Goal: Information Seeking & Learning: Learn about a topic

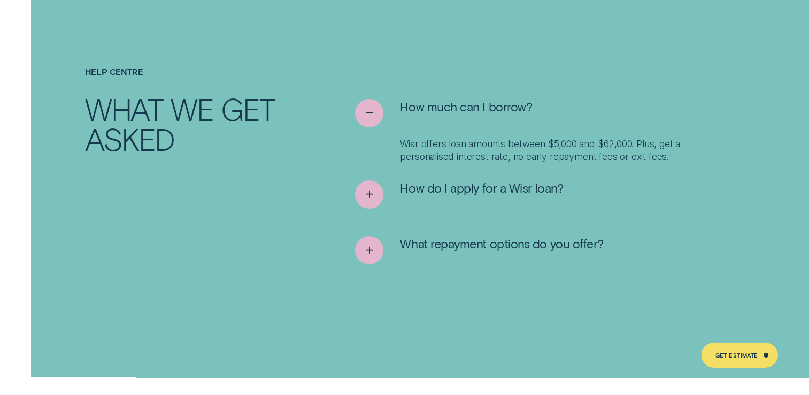
scroll to position [3530, 0]
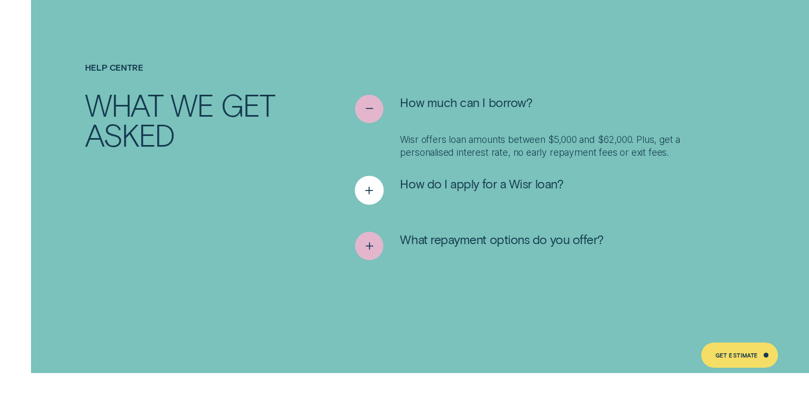
click at [537, 176] on span "How do I apply for a Wisr loan?" at bounding box center [481, 184] width 163 height 16
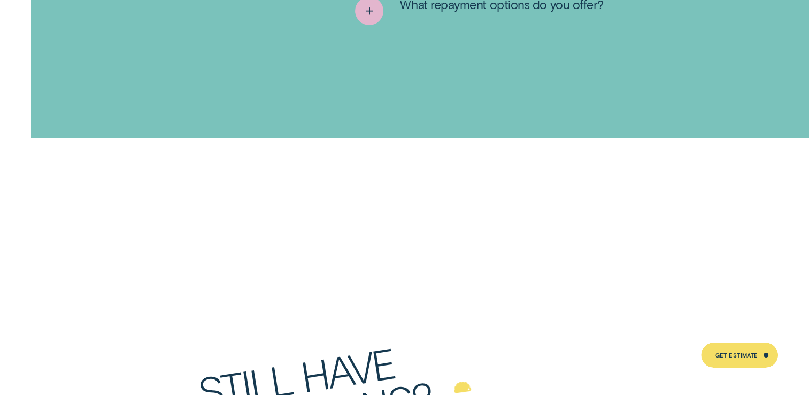
scroll to position [3690, 0]
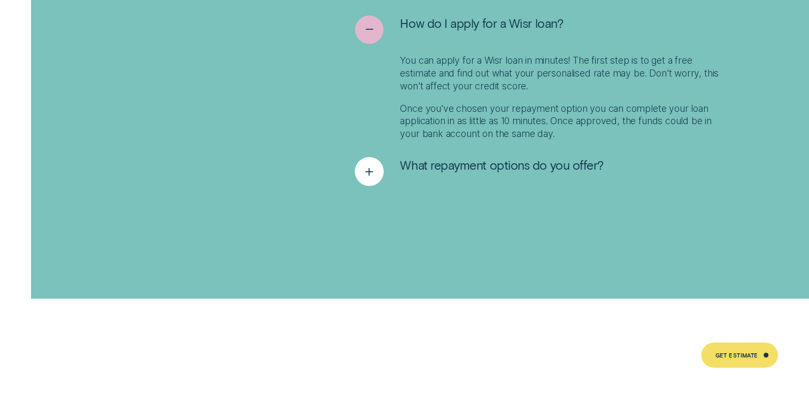
click at [519, 157] on span "What repayment options do you offer?" at bounding box center [501, 165] width 203 height 16
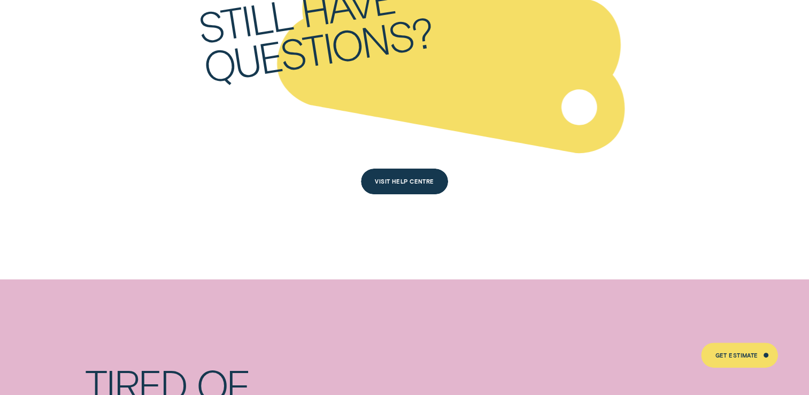
scroll to position [4225, 0]
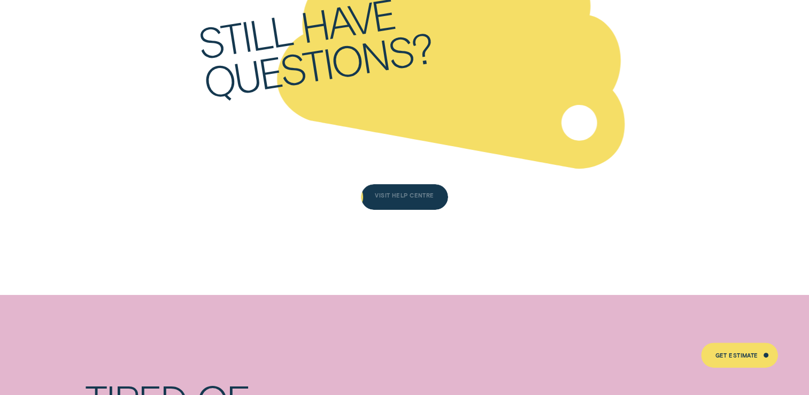
click at [407, 195] on div "Visit Help Centre" at bounding box center [404, 197] width 59 height 5
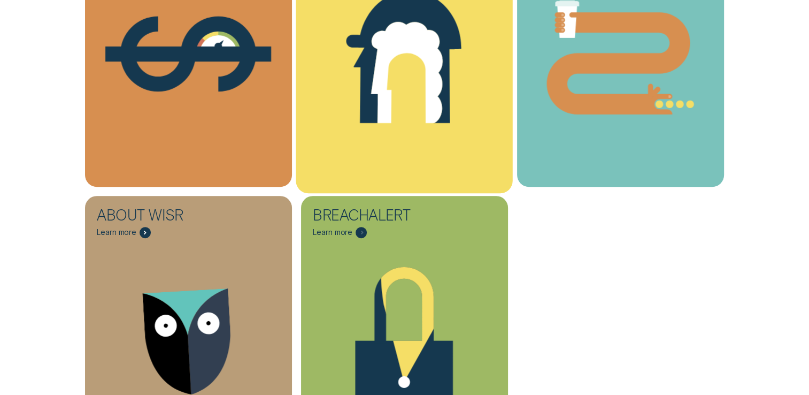
scroll to position [321, 0]
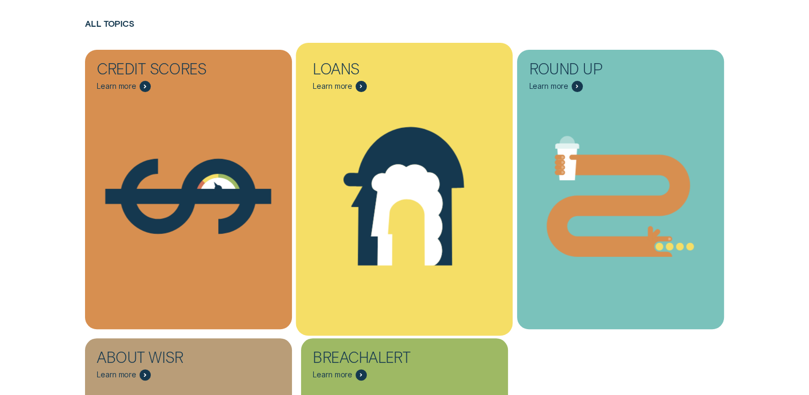
click at [424, 190] on icon "Loans - Learn more" at bounding box center [408, 215] width 72 height 102
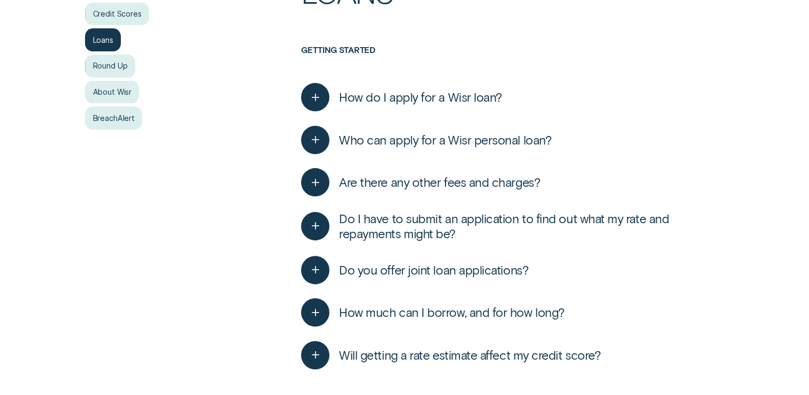
scroll to position [321, 0]
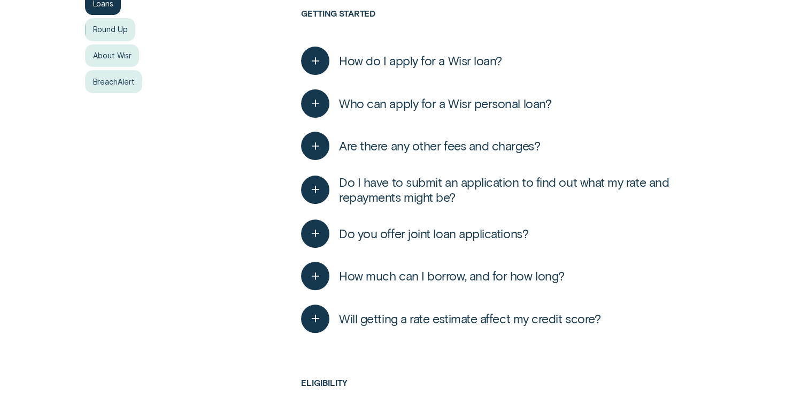
click at [501, 106] on span "Who can apply for a Wisr personal loan?" at bounding box center [445, 104] width 212 height 16
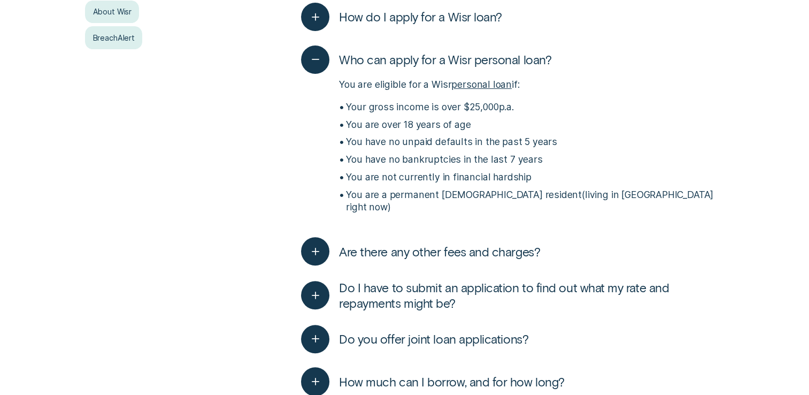
scroll to position [428, 0]
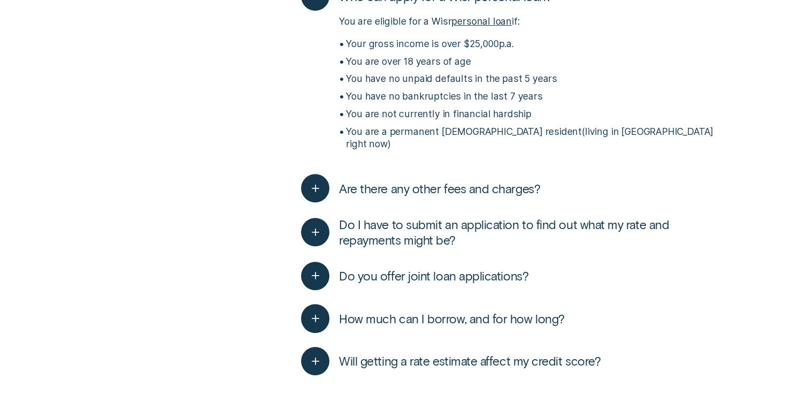
click at [488, 181] on span "Are there any other fees and charges?" at bounding box center [439, 189] width 201 height 16
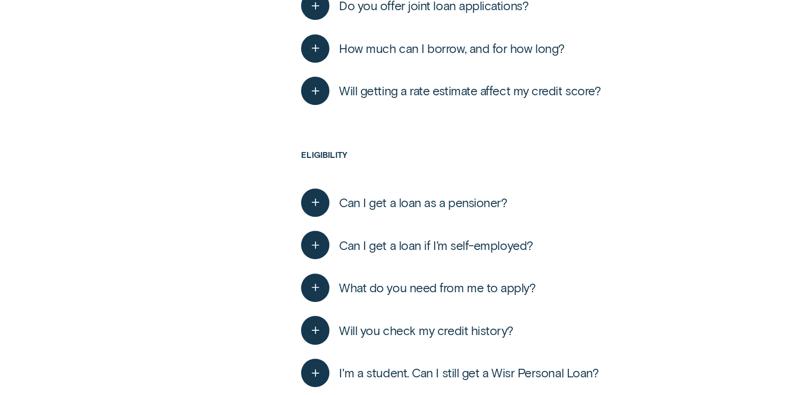
scroll to position [963, 0]
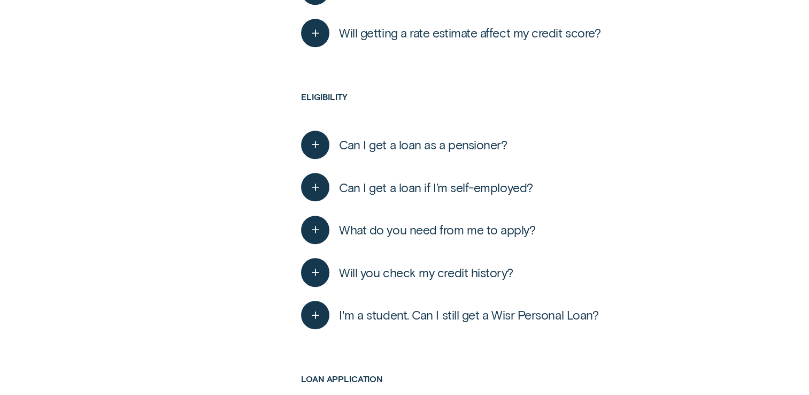
click at [475, 258] on button "Will you check my credit history?" at bounding box center [407, 272] width 212 height 28
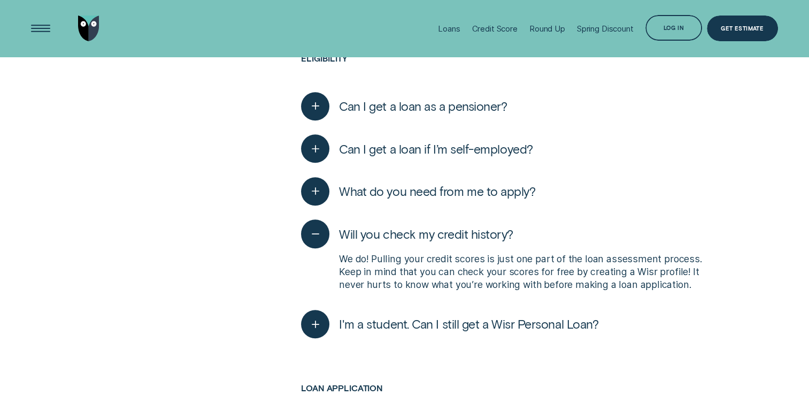
scroll to position [909, 0]
